Goal: Navigation & Orientation: Find specific page/section

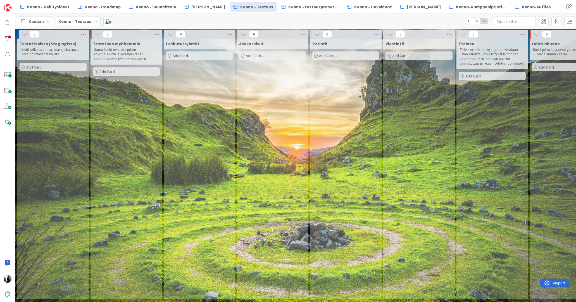
scroll to position [0, 349]
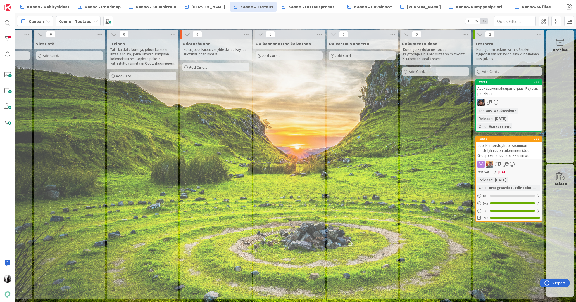
click at [512, 148] on div "Joo: Kiinteistöyhtiön/asunnon esittelylinkkien tukeminen (Joo Group) + markkina…" at bounding box center [509, 150] width 66 height 17
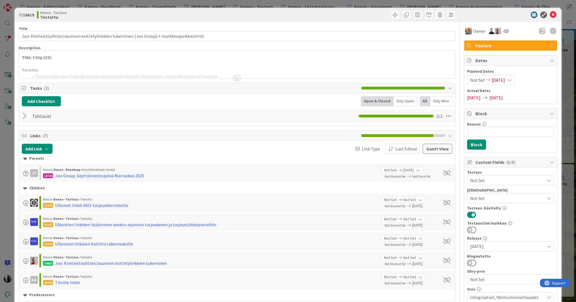
click at [236, 77] on div at bounding box center [237, 78] width 6 height 4
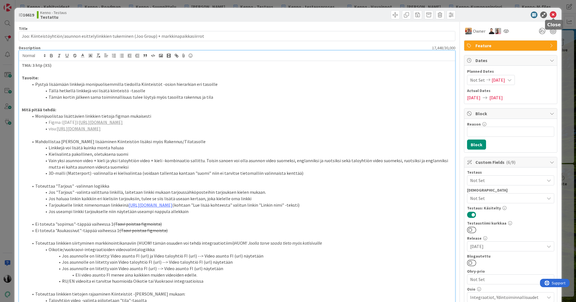
click at [555, 14] on icon at bounding box center [553, 14] width 7 height 7
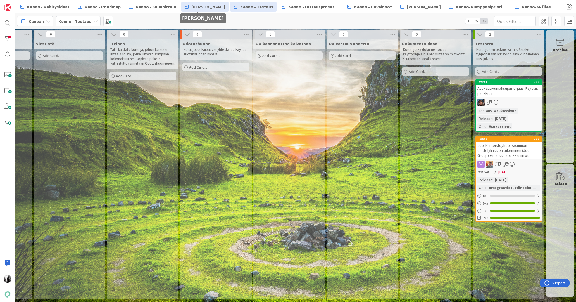
click at [200, 8] on span "[PERSON_NAME]" at bounding box center [208, 6] width 34 height 7
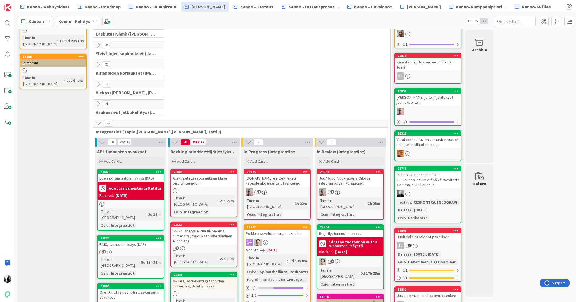
scroll to position [83, 0]
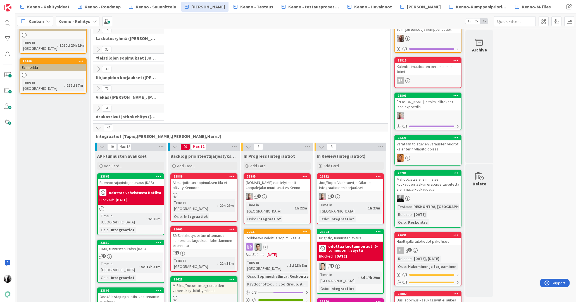
click at [98, 88] on icon at bounding box center [98, 88] width 6 height 6
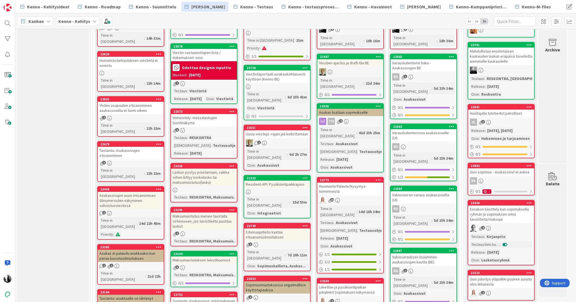
scroll to position [211, 0]
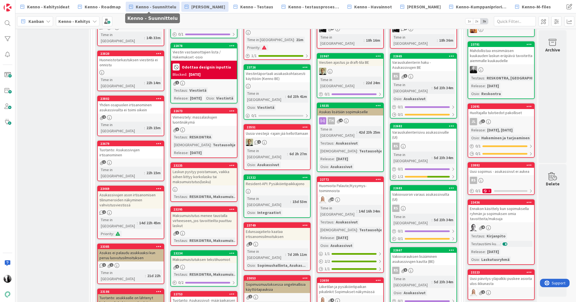
click at [156, 5] on span "Kenno - Suunnittelu" at bounding box center [156, 6] width 41 height 7
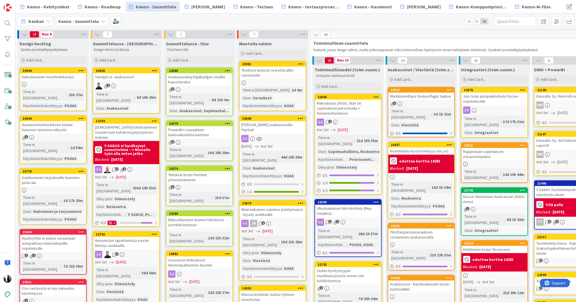
click at [420, 98] on div "Markkinointlupa featureflagin taakse" at bounding box center [421, 95] width 66 height 7
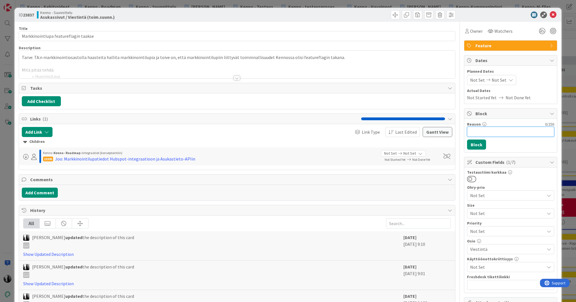
click at [503, 131] on input "Reason" at bounding box center [510, 132] width 87 height 10
type input "ei tehdä tässä kohtaa, TA pohtii kokonaisuutta"
click at [477, 144] on button "Block" at bounding box center [476, 144] width 19 height 10
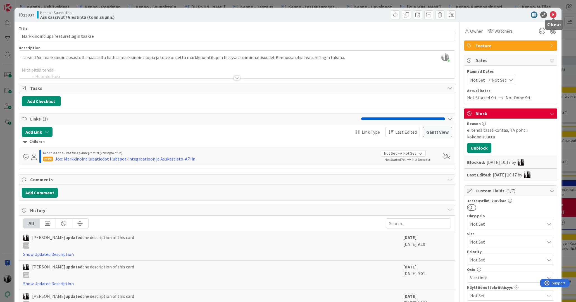
click at [552, 14] on icon at bounding box center [553, 14] width 7 height 7
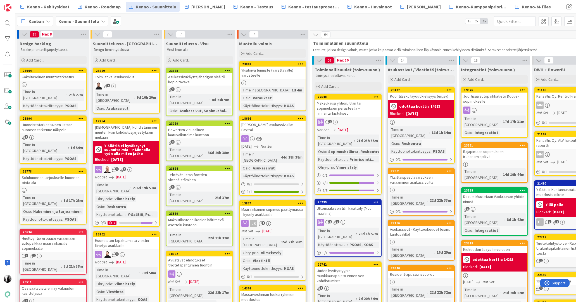
scroll to position [0, 1]
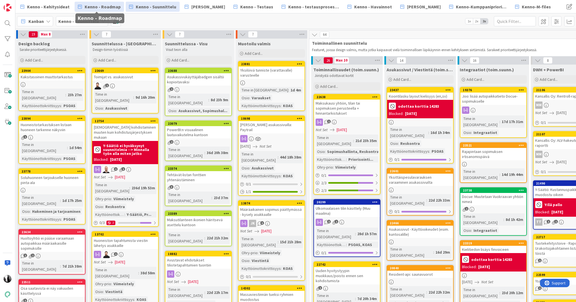
click at [97, 6] on span "Kenno - Roadmap" at bounding box center [103, 6] width 36 height 7
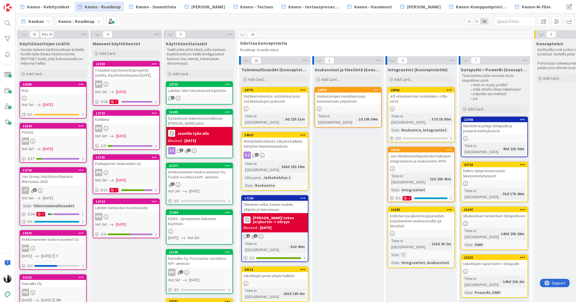
click at [448, 148] on icon at bounding box center [449, 150] width 5 height 4
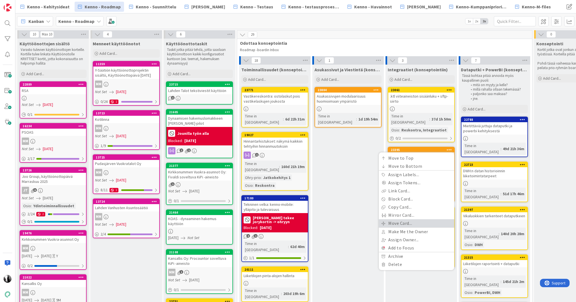
click at [414, 219] on link "Move Card..." at bounding box center [416, 223] width 75 height 8
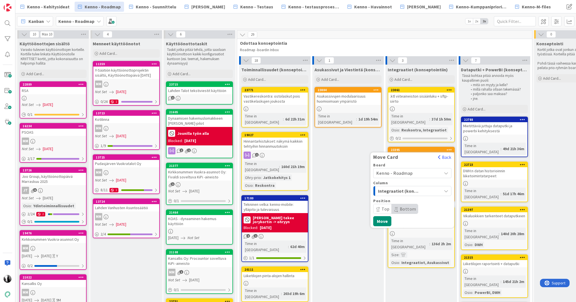
click at [429, 169] on span "Kenno - Roadmap" at bounding box center [407, 173] width 63 height 8
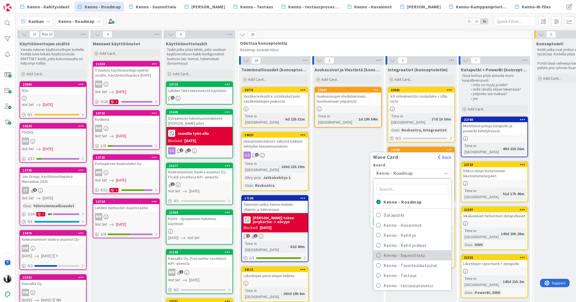
click at [413, 251] on span "Kenno - Suunnittelu" at bounding box center [416, 255] width 65 height 8
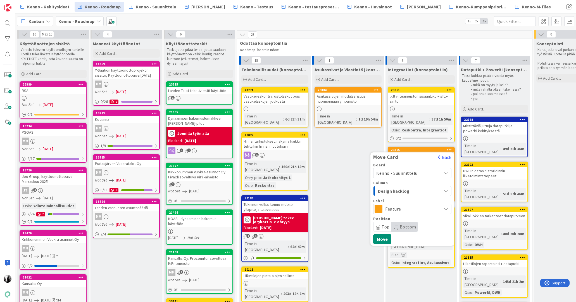
click at [416, 187] on span "Design backlog" at bounding box center [399, 190] width 42 height 7
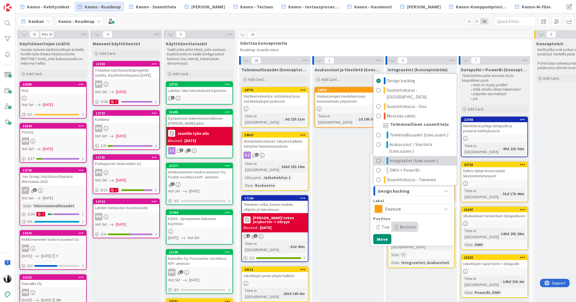
click at [427, 157] on span "Integraatiot (toim.suunn.)" at bounding box center [414, 160] width 49 height 7
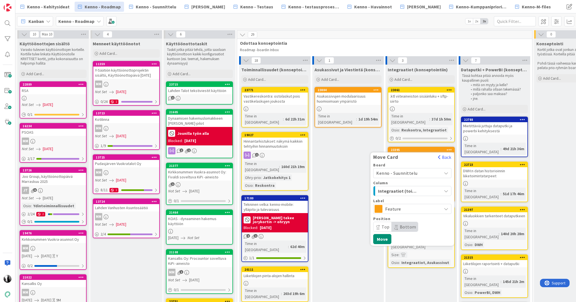
click at [405, 230] on div "Board Kenno - Suunnittelu Kenno - Roadmap Dataputki Kenno - [GEOGRAPHIC_DATA] K…" at bounding box center [412, 203] width 84 height 81
click at [386, 234] on button "Move" at bounding box center [382, 239] width 18 height 10
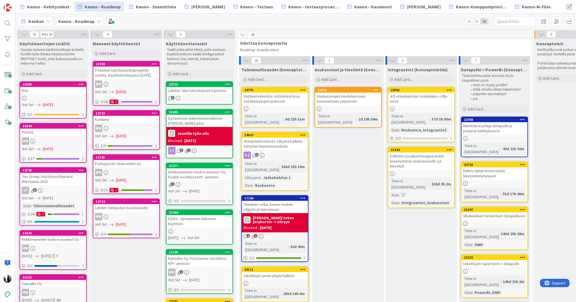
scroll to position [0, 0]
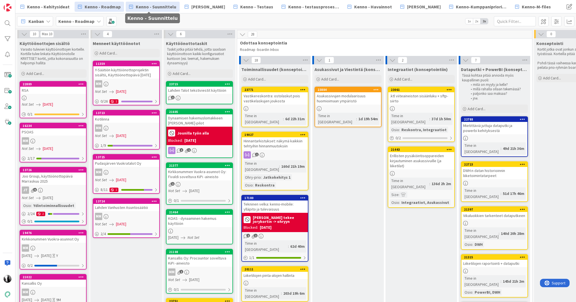
click at [156, 6] on span "Kenno - Suunnittelu" at bounding box center [156, 6] width 41 height 7
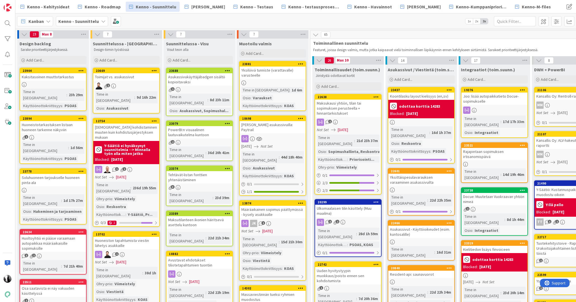
click at [494, 99] on div "Joo: lisää autopaikkatieto Docue-sopimukselle" at bounding box center [495, 98] width 66 height 12
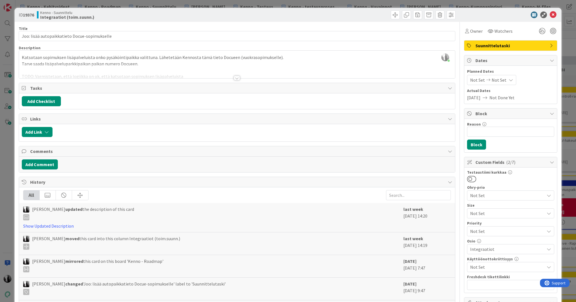
click at [514, 14] on div at bounding box center [507, 14] width 99 height 7
click at [555, 14] on icon at bounding box center [553, 14] width 7 height 7
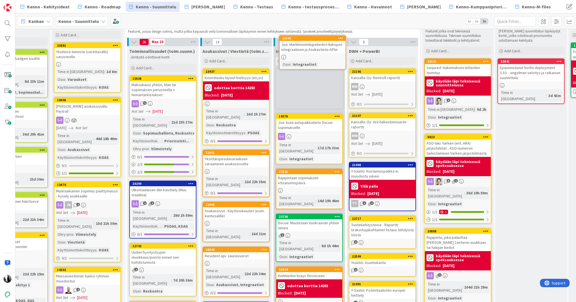
scroll to position [0, 185]
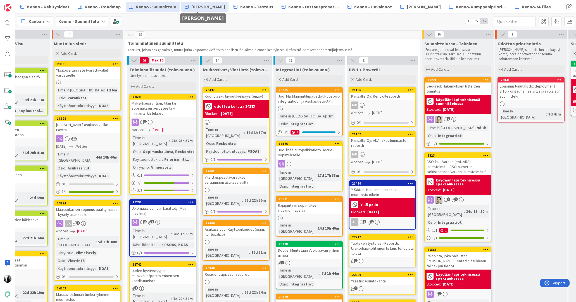
click at [206, 8] on span "[PERSON_NAME]" at bounding box center [208, 6] width 34 height 7
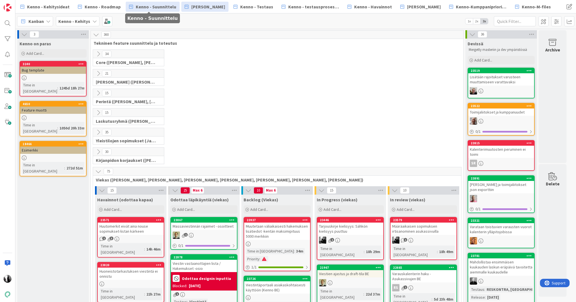
click at [159, 5] on span "Kenno - Suunnittelu" at bounding box center [156, 6] width 41 height 7
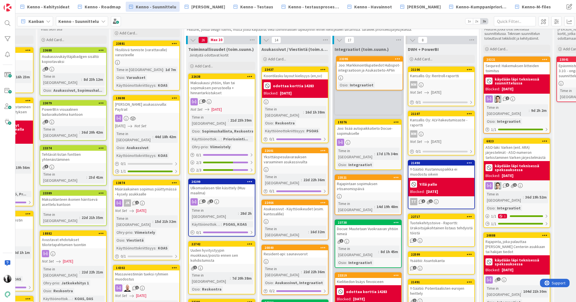
scroll to position [0, 126]
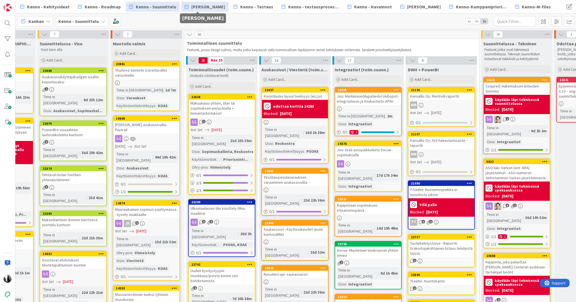
click at [209, 7] on span "[PERSON_NAME]" at bounding box center [208, 6] width 34 height 7
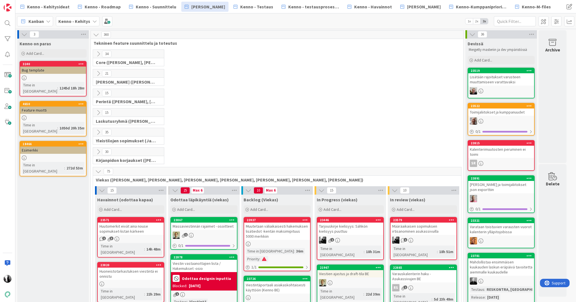
click at [131, 229] on div "Huutomerkit eivät aina nouse sopimukset-listan kärkeen" at bounding box center [131, 228] width 66 height 12
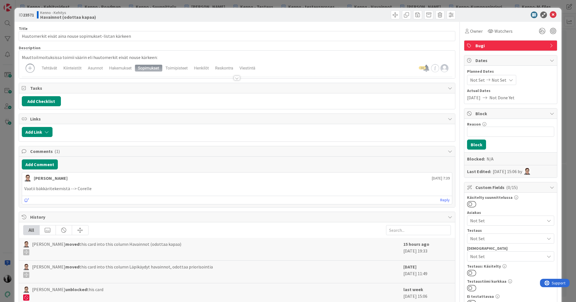
click at [237, 77] on div at bounding box center [237, 78] width 6 height 4
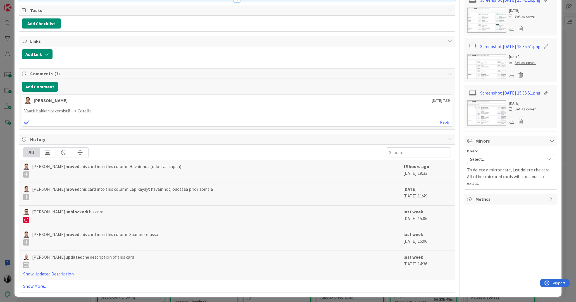
scroll to position [489, 0]
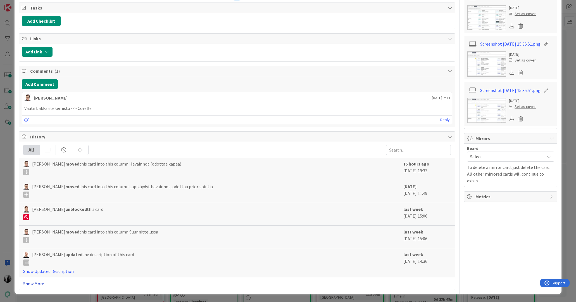
click at [34, 283] on link "Show More..." at bounding box center [237, 283] width 428 height 7
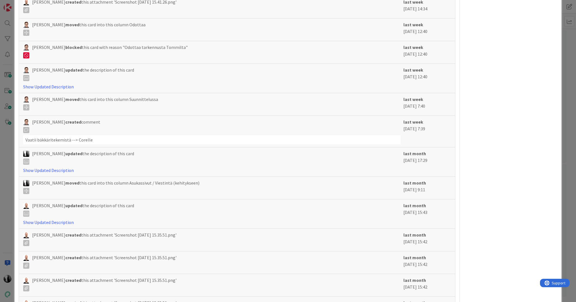
scroll to position [793, 0]
drag, startPoint x: 25, startPoint y: 140, endPoint x: 96, endPoint y: 140, distance: 70.1
click at [96, 140] on div "Vaatii bäkkäritekemistä --> Corelle" at bounding box center [212, 139] width 378 height 9
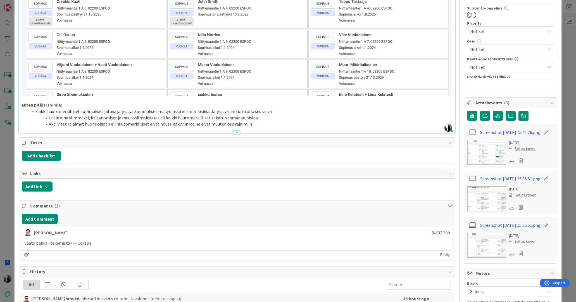
scroll to position [0, 0]
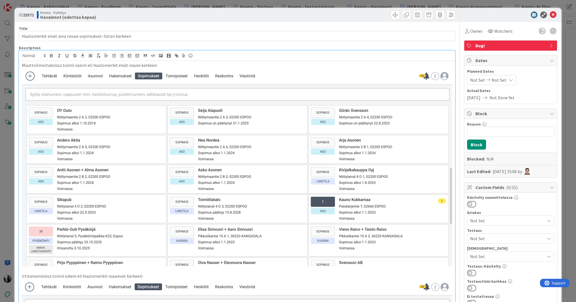
click at [489, 16] on div at bounding box center [507, 14] width 99 height 7
click at [554, 15] on icon at bounding box center [553, 14] width 7 height 7
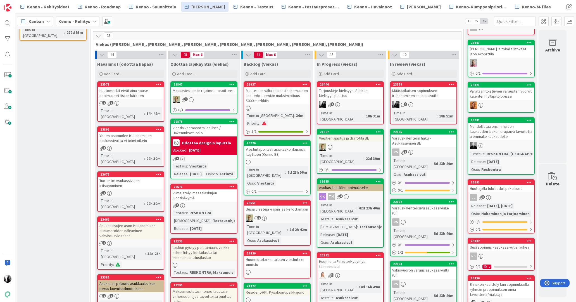
scroll to position [137, 0]
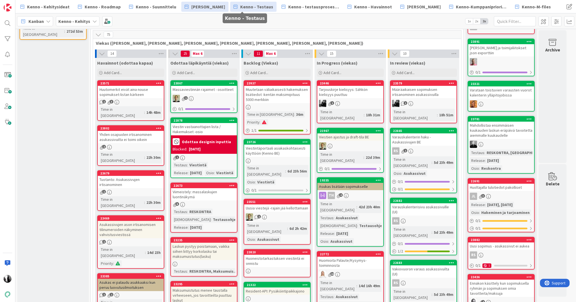
click at [252, 7] on span "Kenno - Testaus" at bounding box center [256, 6] width 33 height 7
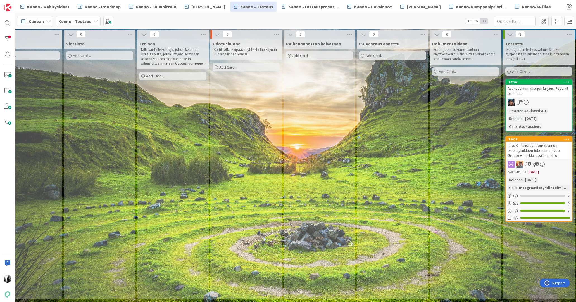
scroll to position [0, 349]
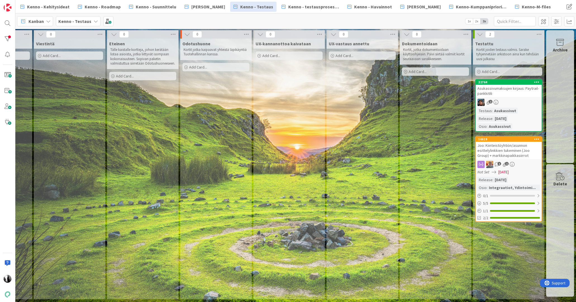
click at [517, 151] on div "Joo: Kiinteistöyhtiön/asunnon esittelylinkkien tukeminen (Joo Group) + markkina…" at bounding box center [509, 150] width 66 height 17
